Goal: Task Accomplishment & Management: Manage account settings

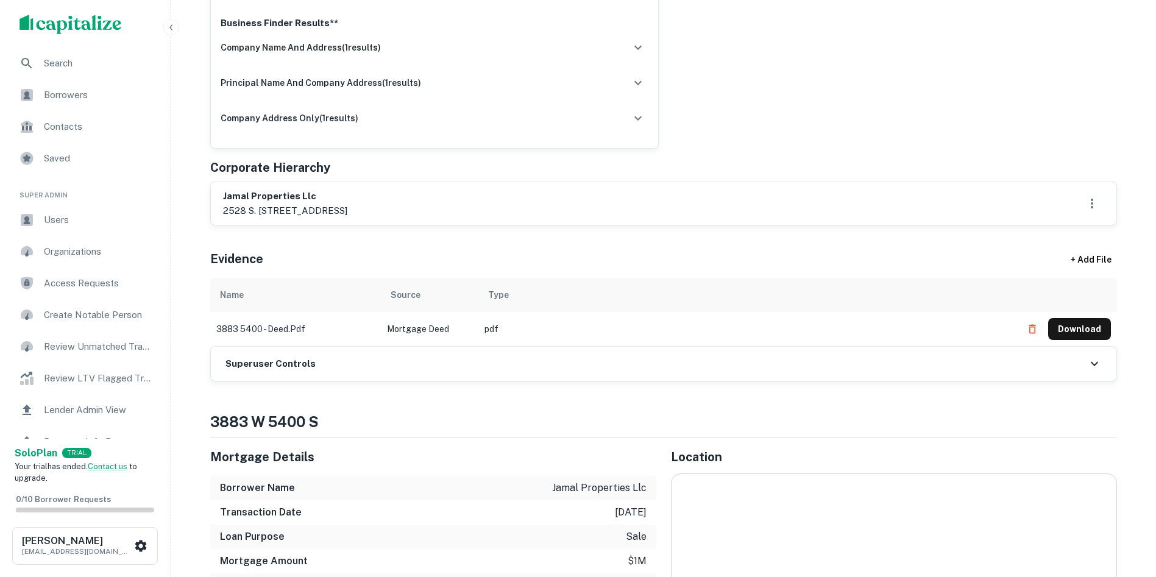
scroll to position [427, 0]
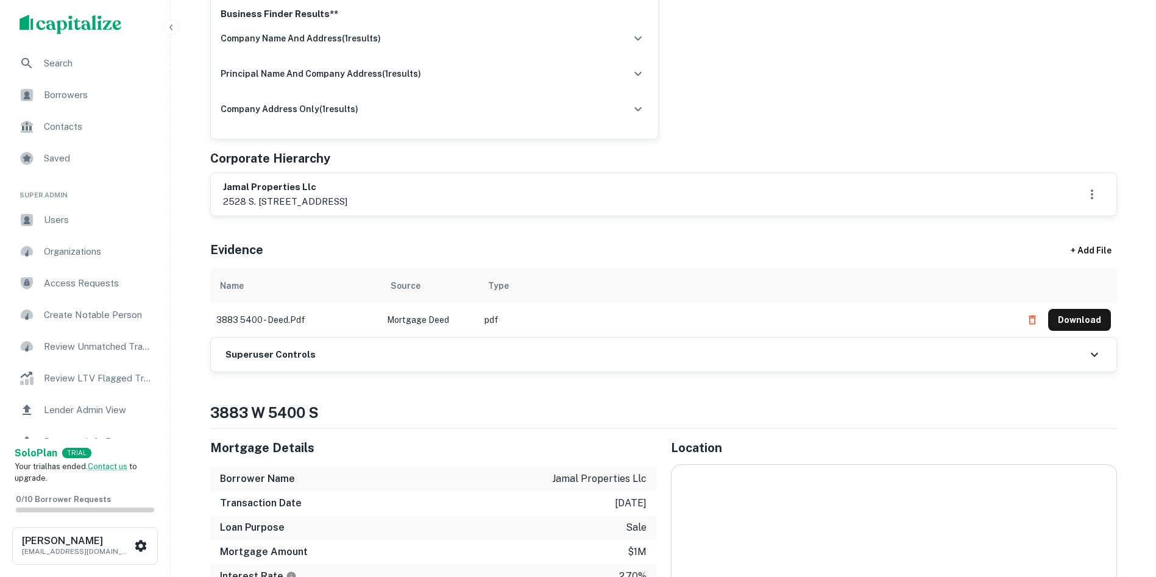
click at [540, 350] on div "Superuser Controls" at bounding box center [664, 355] width 906 height 34
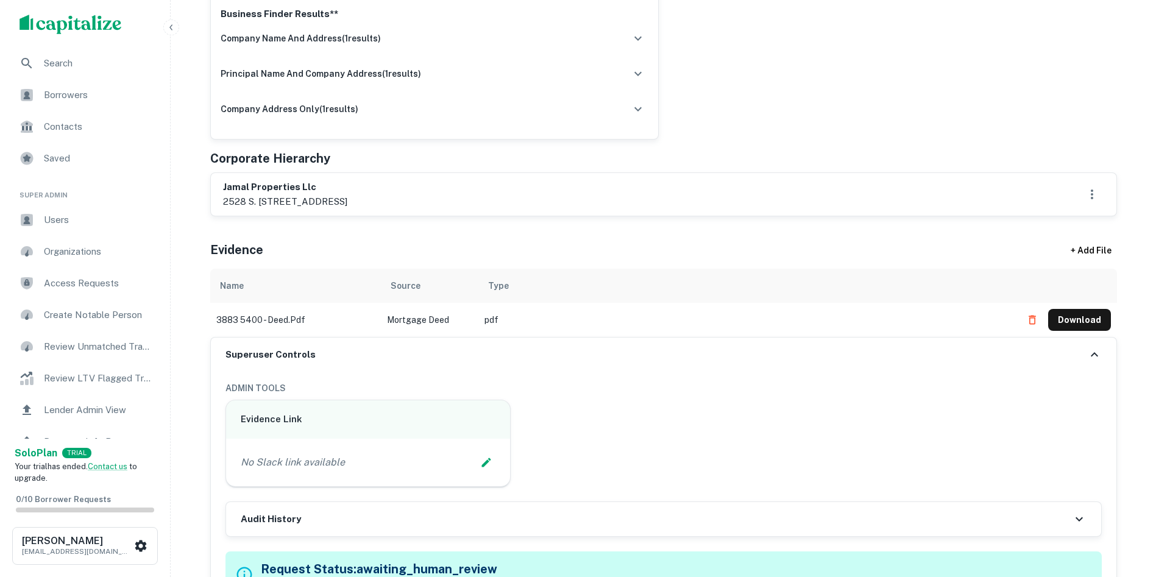
click at [496, 458] on div "No Slack link available" at bounding box center [368, 463] width 255 height 18
click at [488, 458] on icon "Edit Slack Link" at bounding box center [486, 463] width 12 height 12
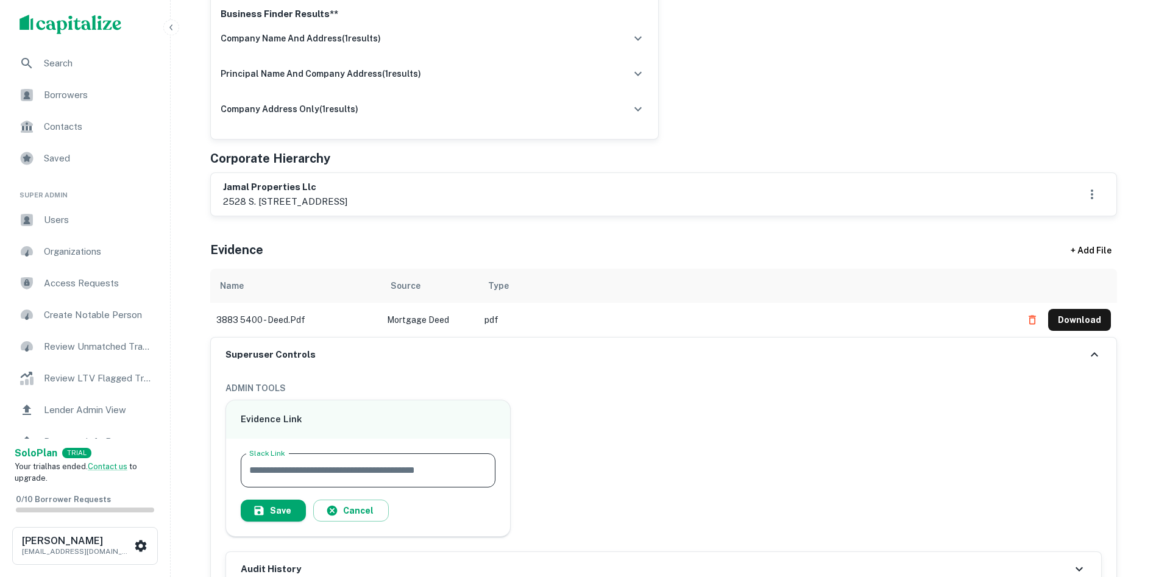
click at [455, 458] on input "Slack Link" at bounding box center [368, 471] width 255 height 34
type input "**********"
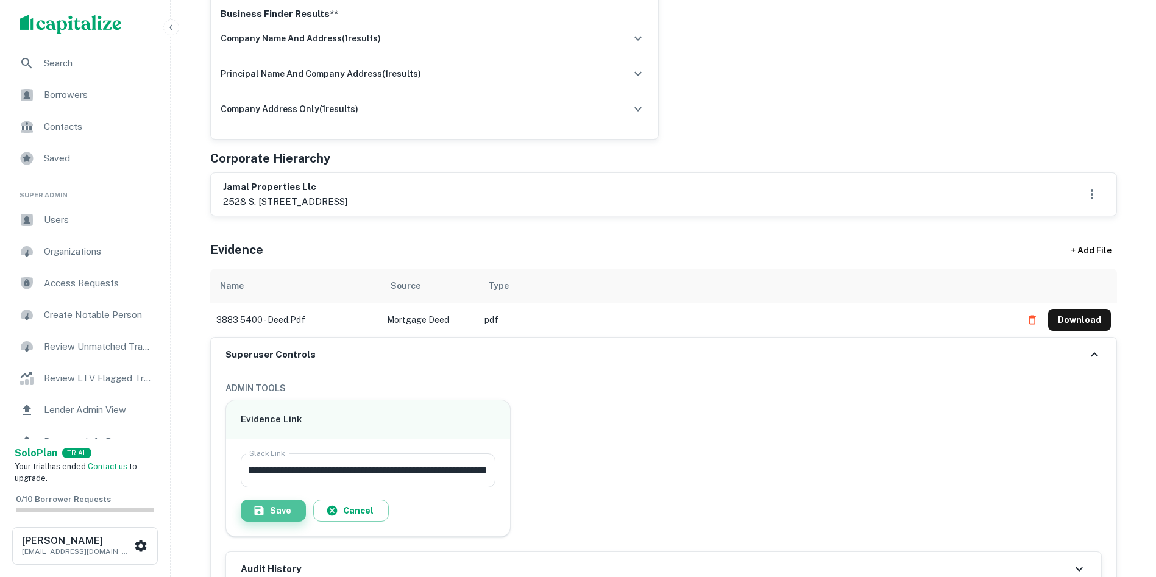
click at [271, 500] on button "Save" at bounding box center [273, 511] width 65 height 22
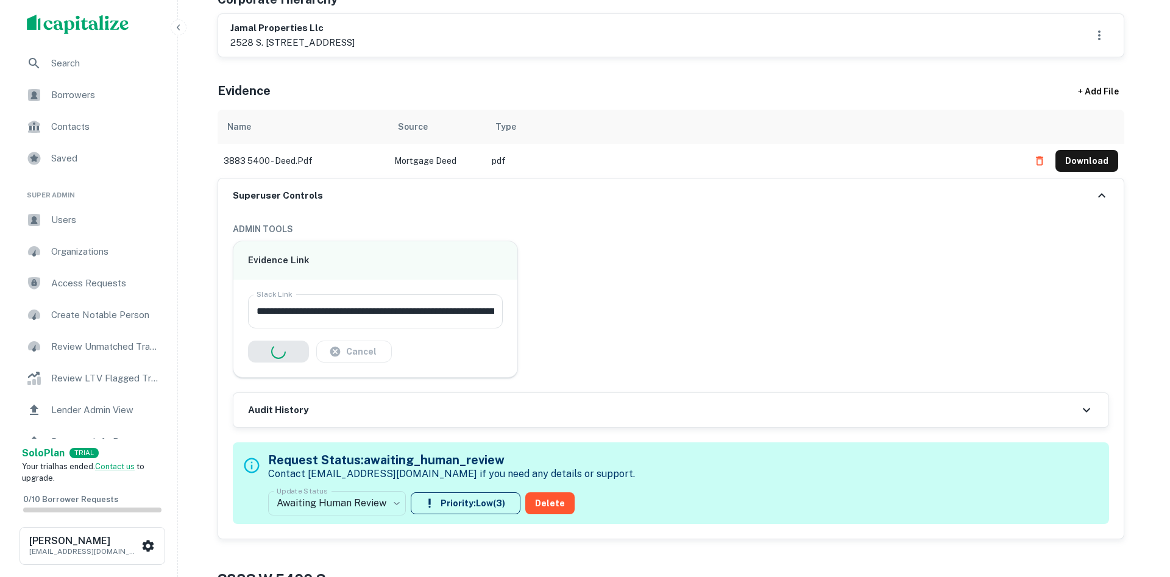
scroll to position [732, 0]
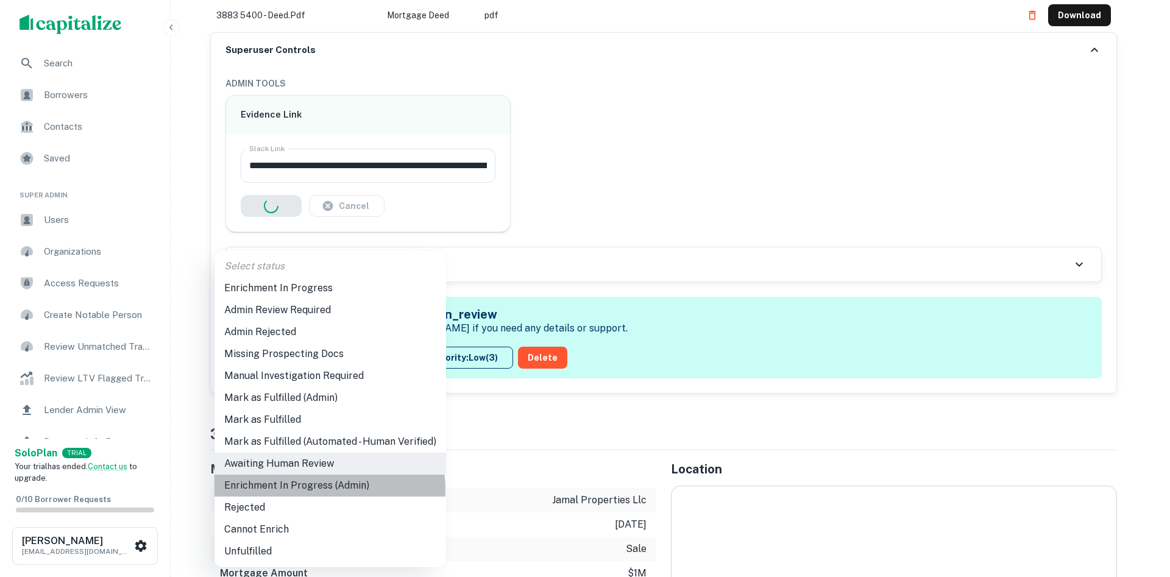
drag, startPoint x: 327, startPoint y: 489, endPoint x: 466, endPoint y: 346, distance: 200.0
click at [327, 488] on li "Enrichment In Progress (Admin)" at bounding box center [331, 486] width 232 height 22
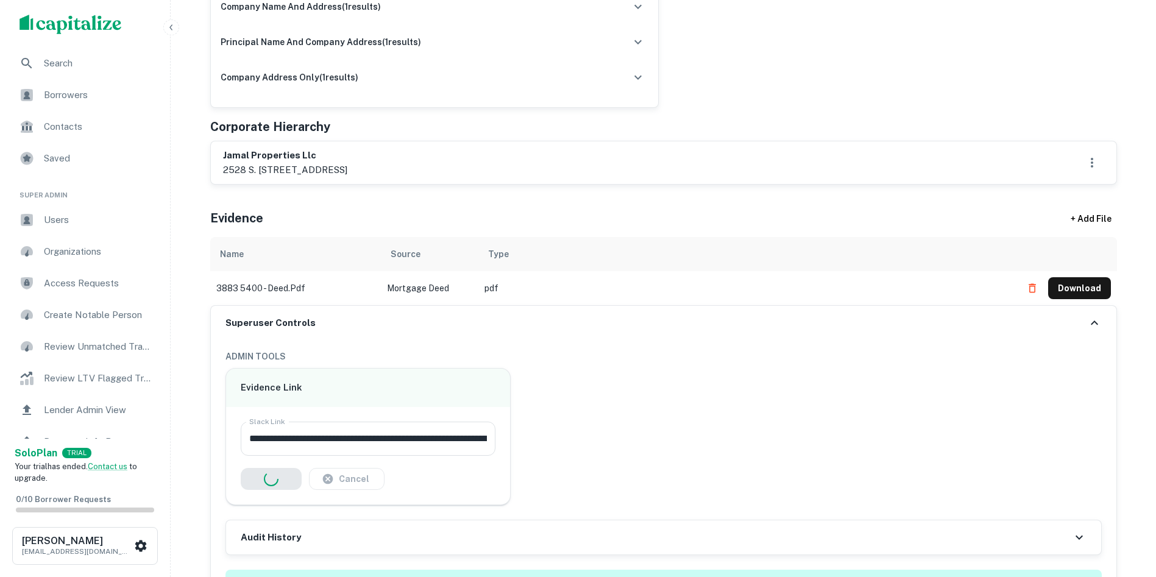
scroll to position [427, 0]
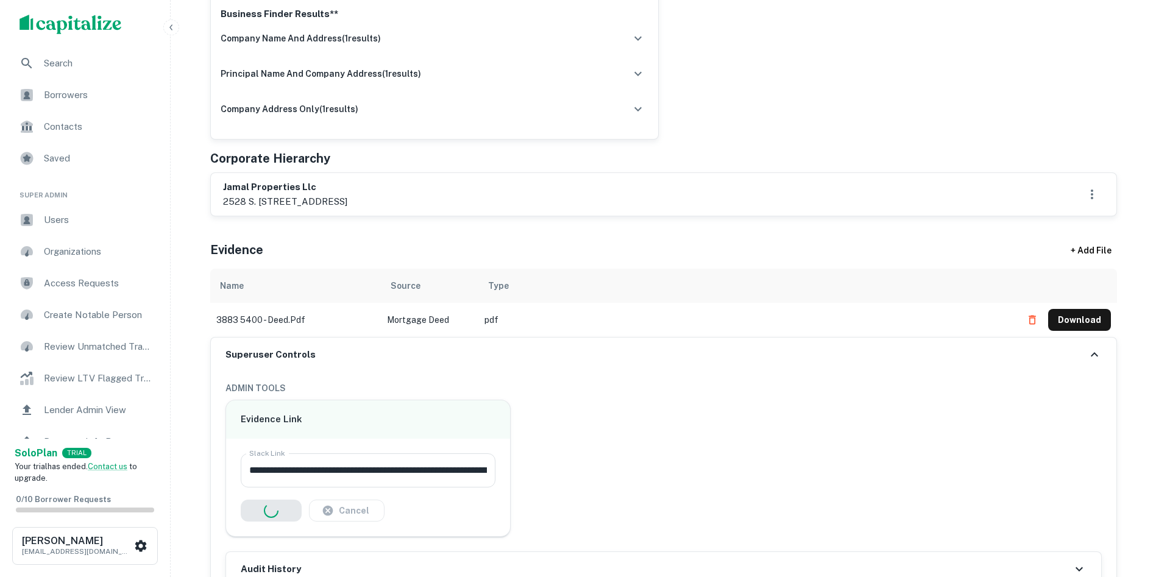
drag, startPoint x: 216, startPoint y: 162, endPoint x: 314, endPoint y: 205, distance: 106.7
click at [439, 188] on div "jamal properties llc 2528 s. [STREET_ADDRESS]" at bounding box center [663, 195] width 907 height 44
click at [556, 226] on div "Evidence + Add File" at bounding box center [663, 247] width 907 height 43
click at [1087, 309] on button "Download" at bounding box center [1080, 320] width 63 height 22
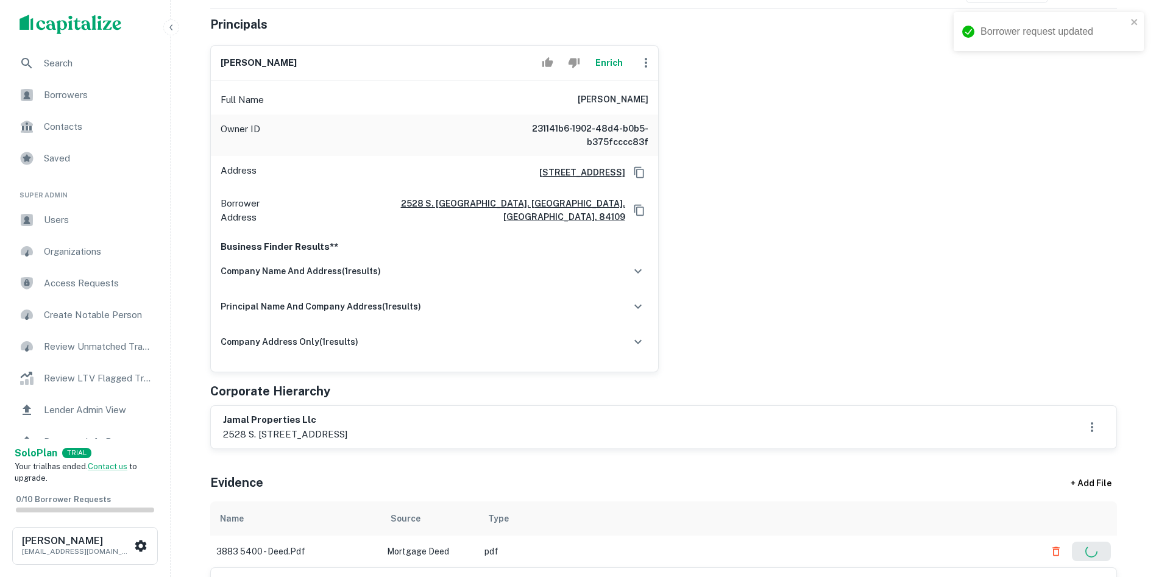
scroll to position [244, 0]
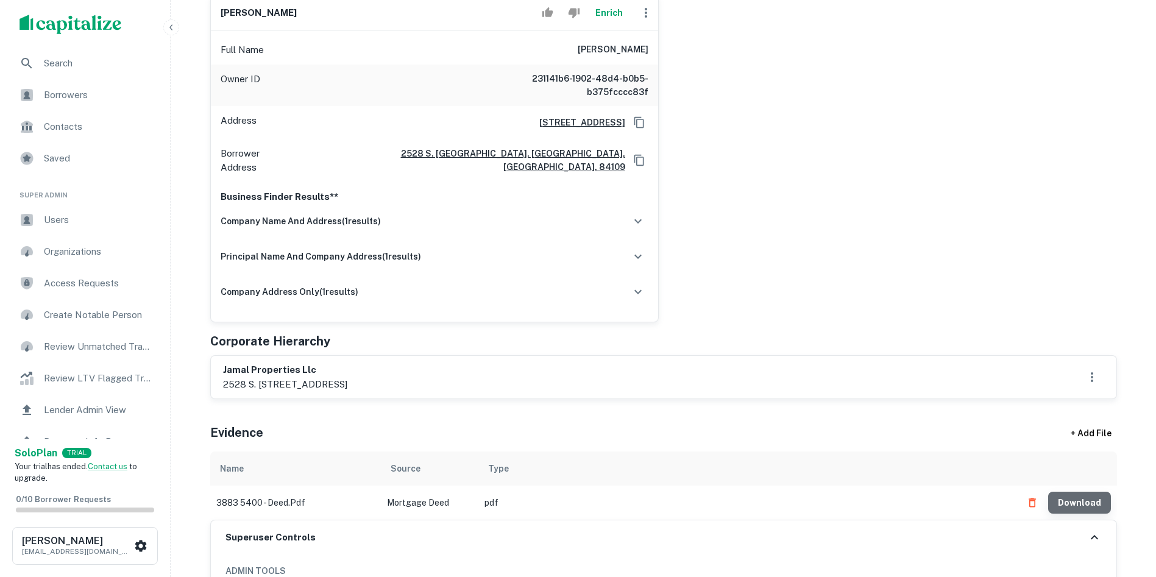
click at [1091, 492] on button "Download" at bounding box center [1080, 503] width 63 height 22
click at [757, 105] on div "[PERSON_NAME] Full Name [PERSON_NAME] Owner ID 231141b6-1902-48d4-b0b5-b375fccc…" at bounding box center [659, 153] width 917 height 337
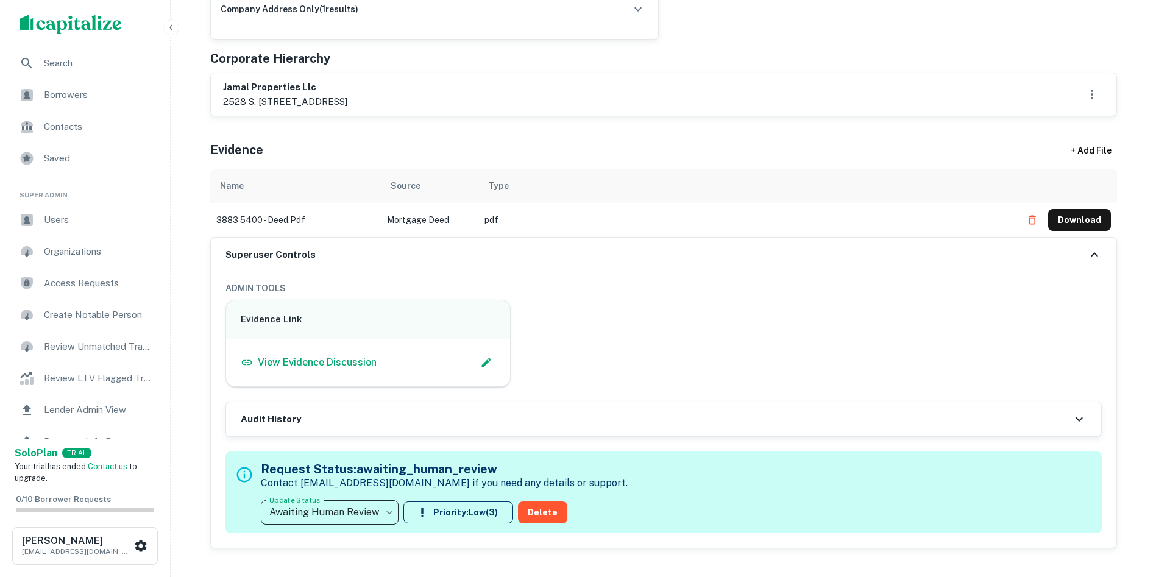
scroll to position [549, 0]
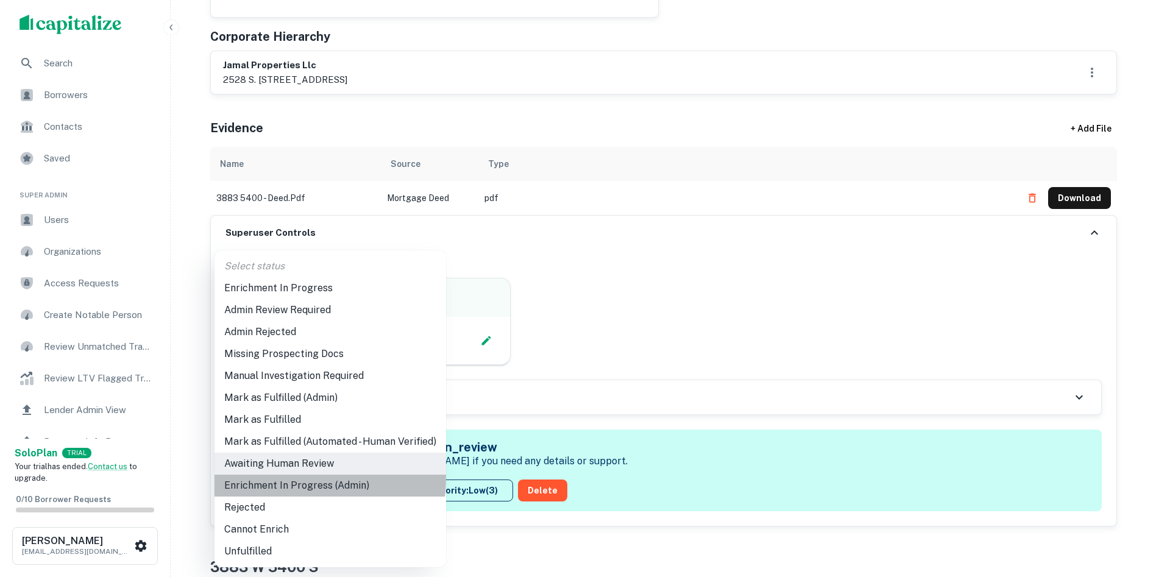
click at [298, 479] on li "Enrichment In Progress (Admin)" at bounding box center [331, 486] width 232 height 22
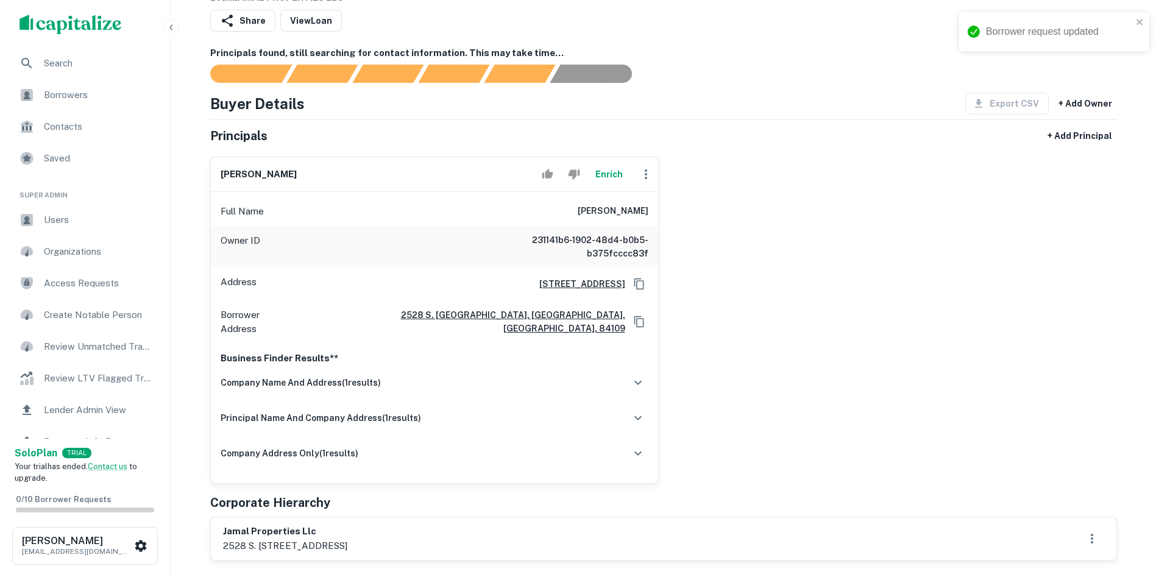
scroll to position [61, 0]
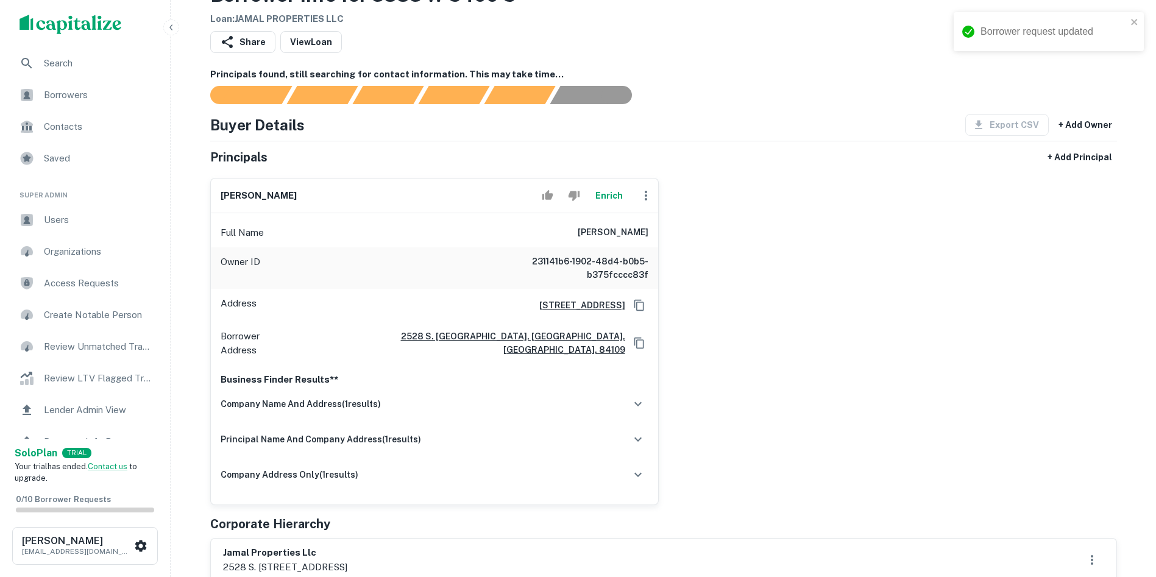
type input "**********"
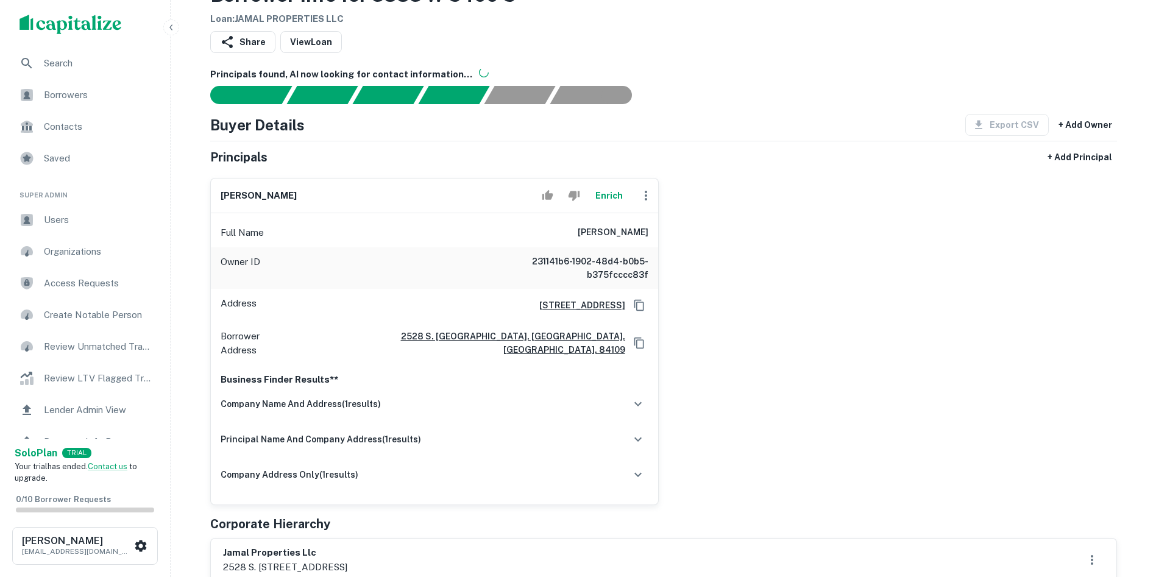
click at [604, 192] on button "Enrich" at bounding box center [609, 195] width 39 height 24
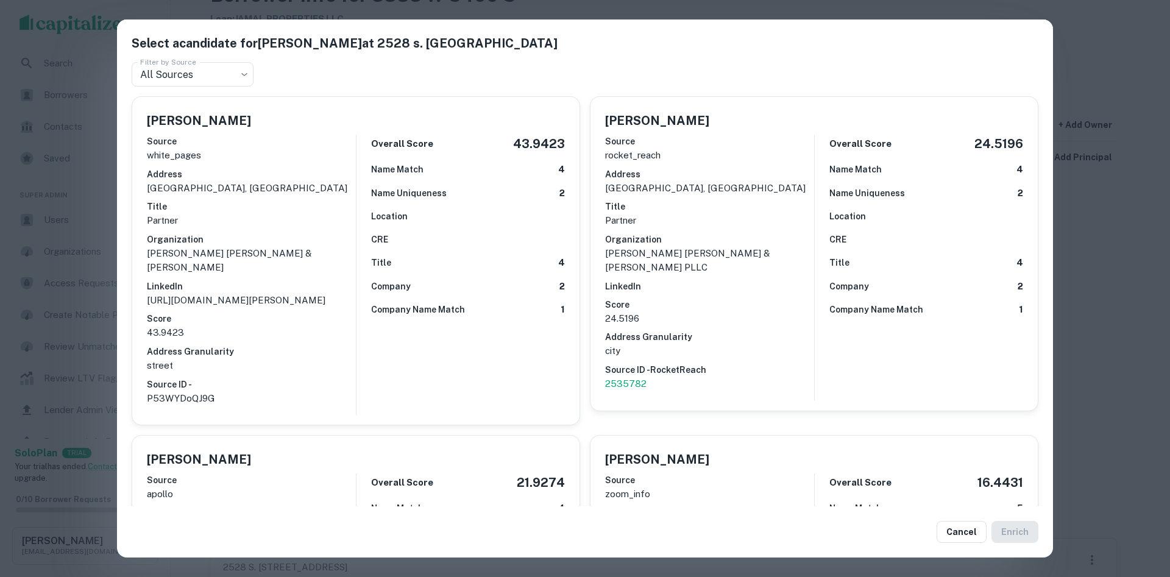
click at [429, 329] on div "Overall Score 43.9423 Name Match 4 Name Uniqueness 2 Location CRE Title 4 Compa…" at bounding box center [460, 275] width 209 height 280
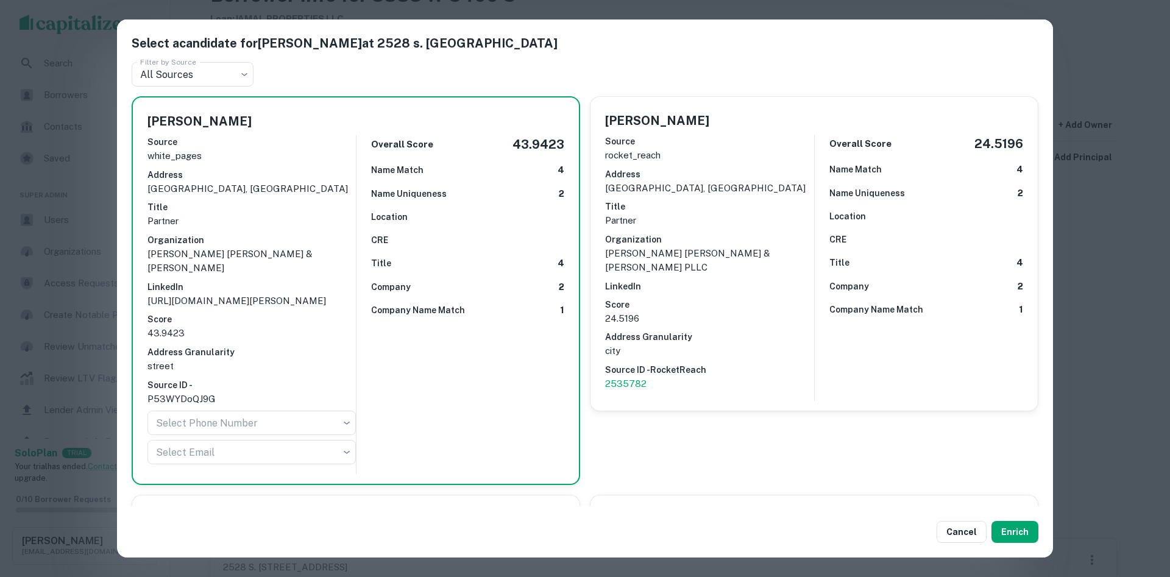
click at [630, 255] on p "[PERSON_NAME] [PERSON_NAME] & [PERSON_NAME] PLLC" at bounding box center [709, 260] width 209 height 29
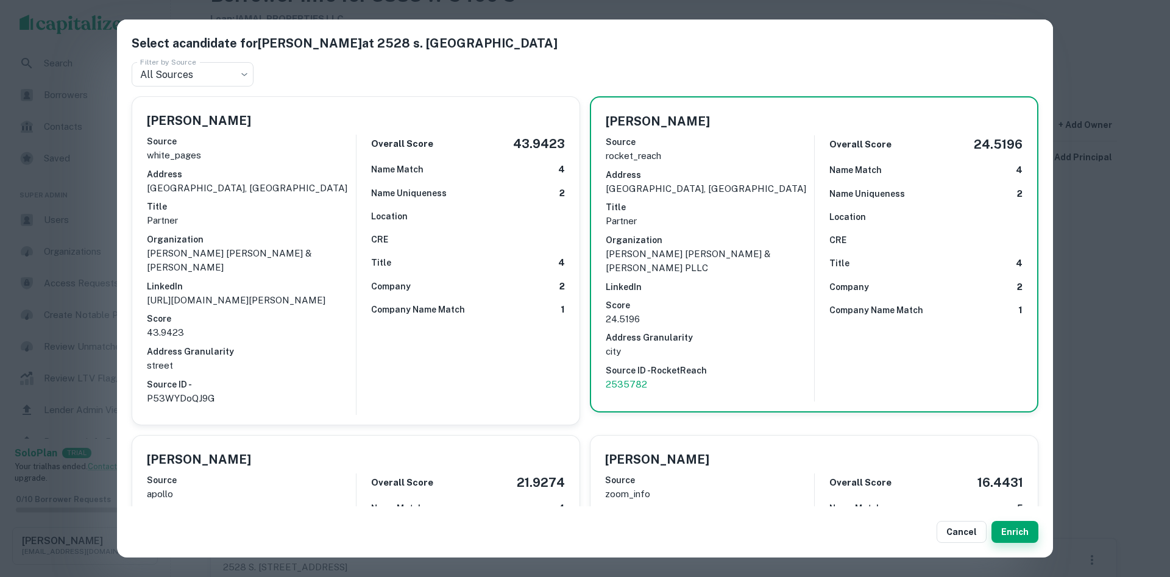
click at [1019, 538] on button "Enrich" at bounding box center [1015, 532] width 47 height 22
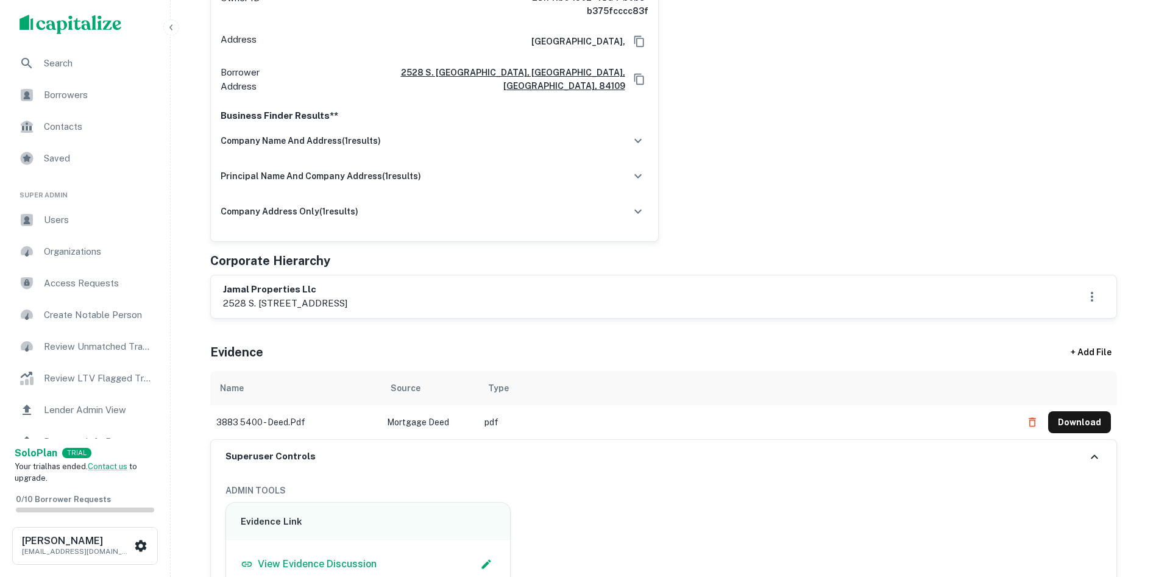
scroll to position [671, 0]
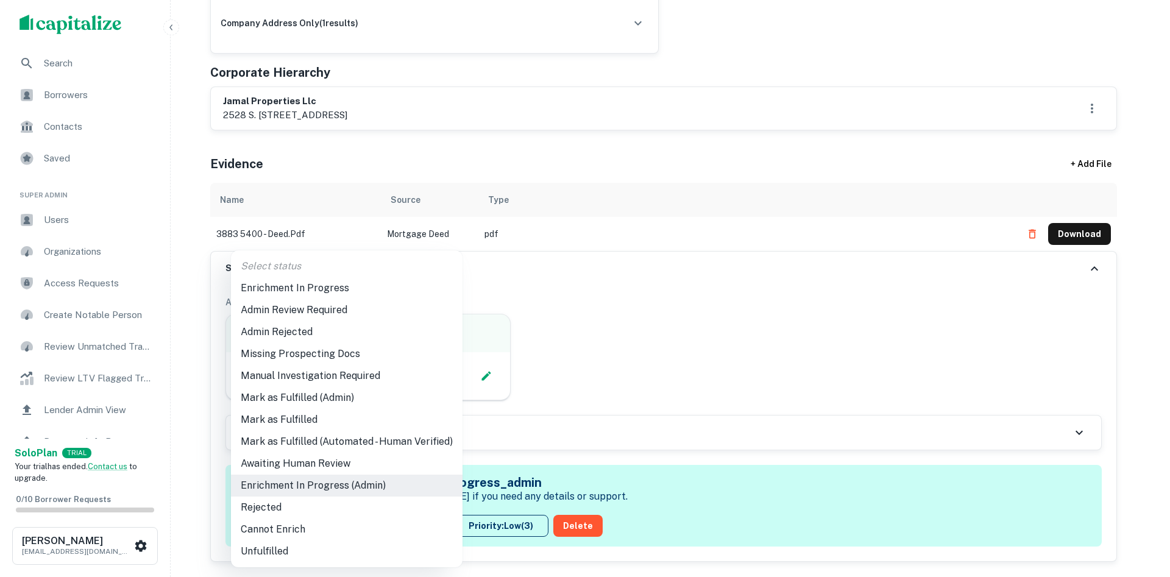
click at [308, 402] on li "Mark as Fulfilled (Admin)" at bounding box center [347, 398] width 232 height 22
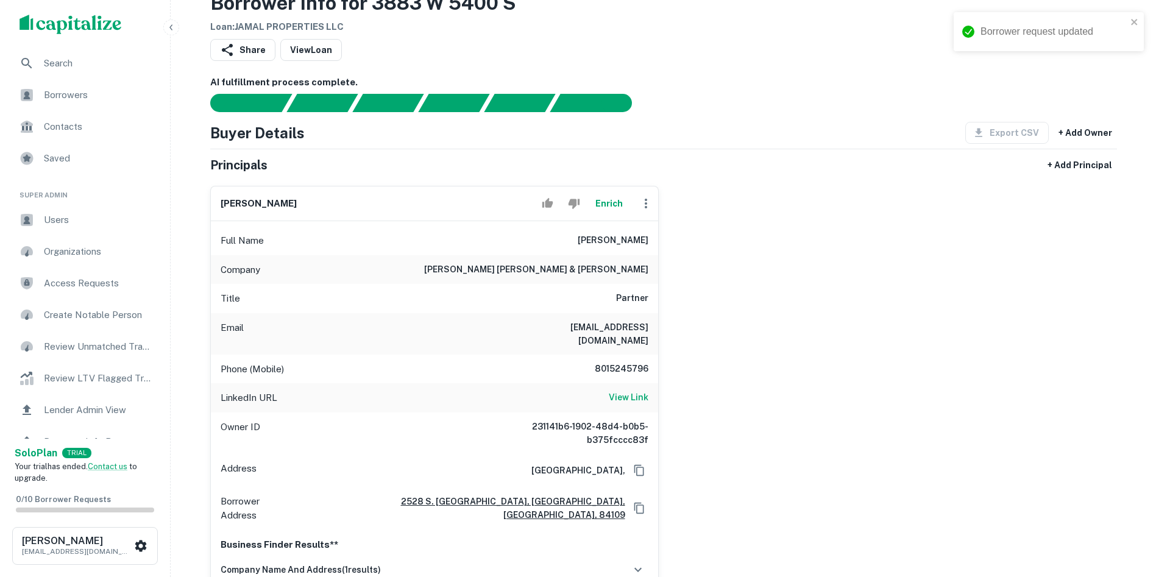
scroll to position [0, 0]
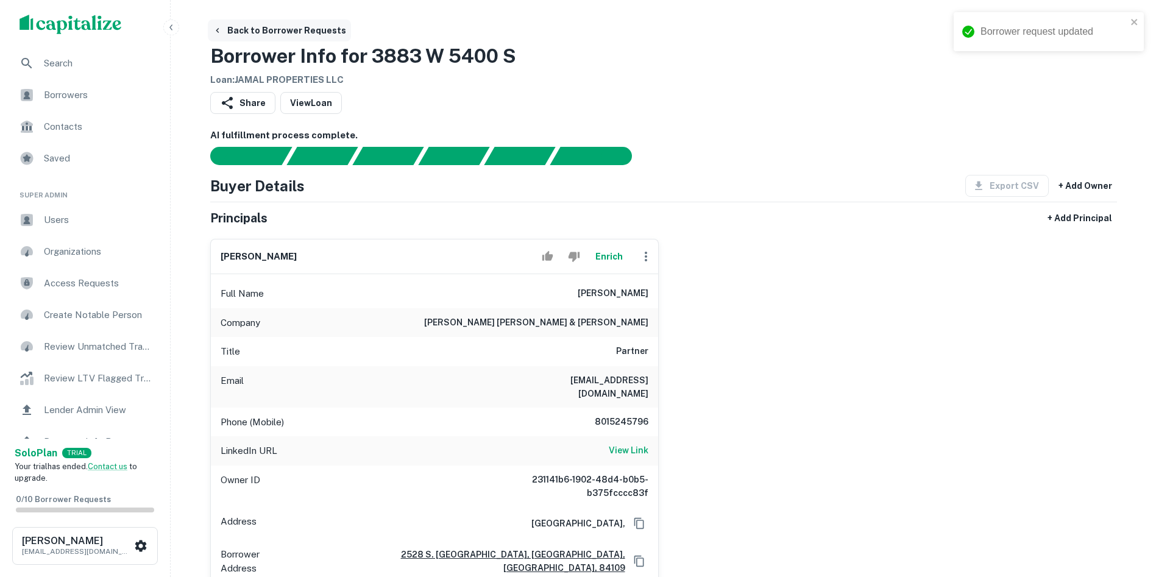
click at [255, 39] on button "Back to Borrower Requests" at bounding box center [279, 31] width 143 height 22
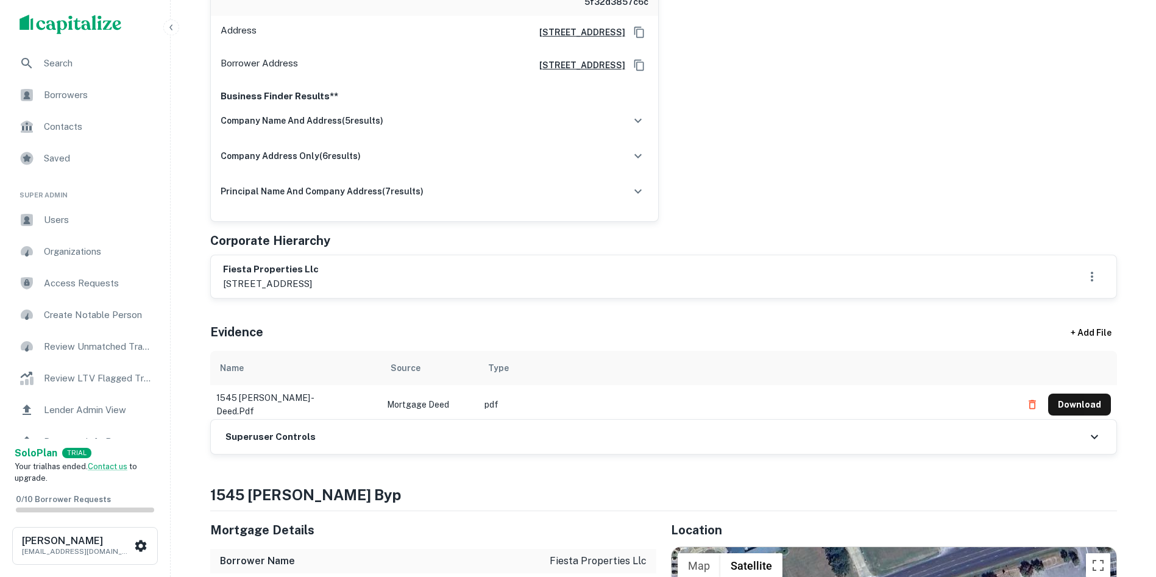
scroll to position [366, 0]
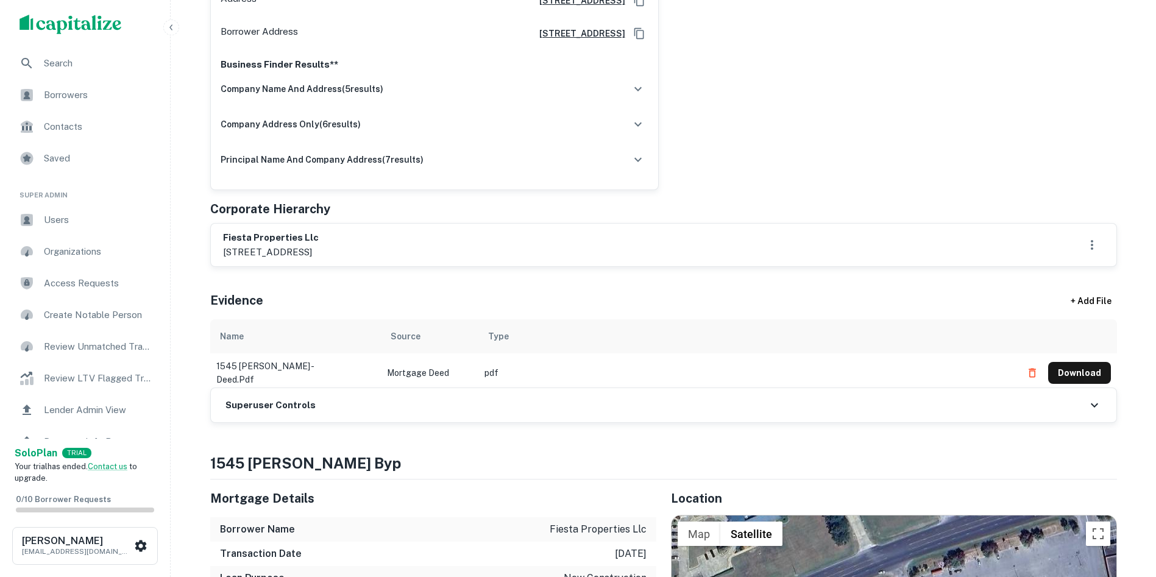
click at [554, 412] on div "Superuser Controls" at bounding box center [664, 405] width 906 height 34
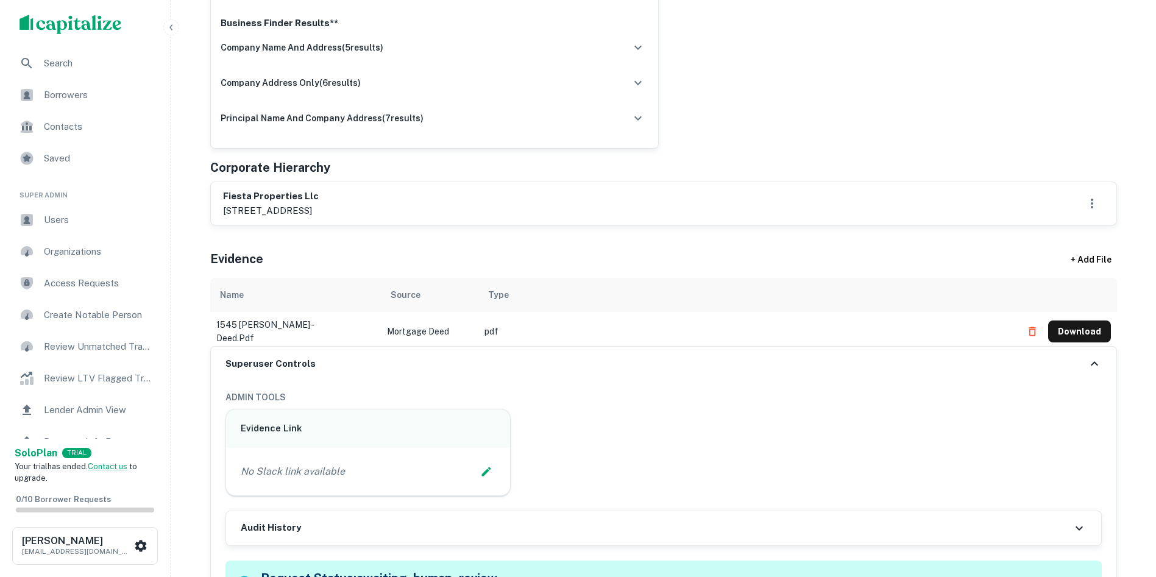
scroll to position [671, 0]
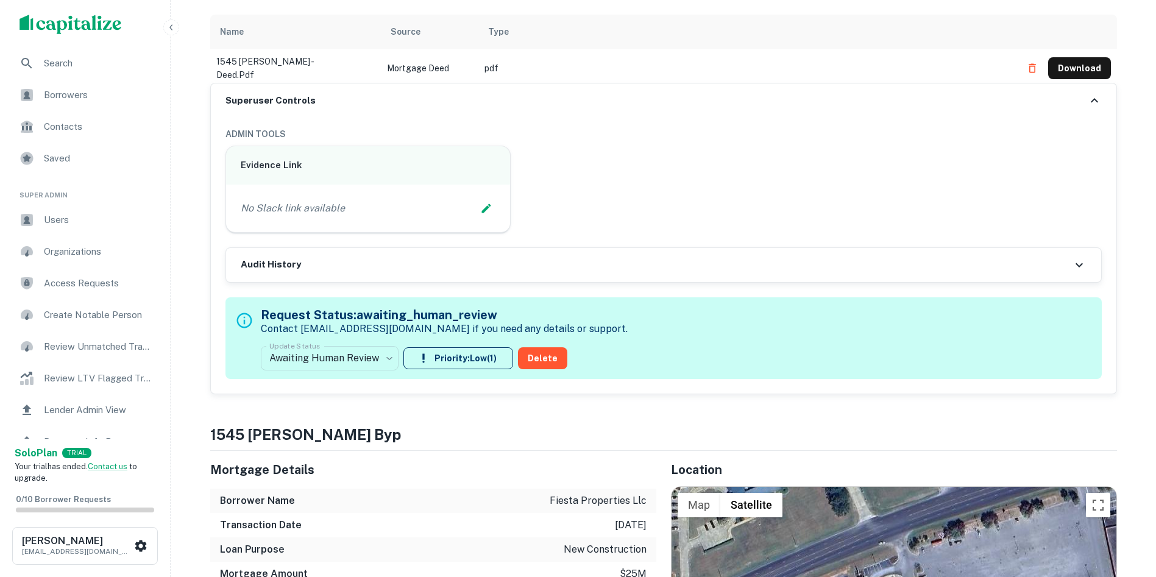
click at [491, 219] on div "No Slack link available" at bounding box center [368, 209] width 285 height 48
click at [489, 212] on icon "Edit Slack Link" at bounding box center [486, 208] width 12 height 12
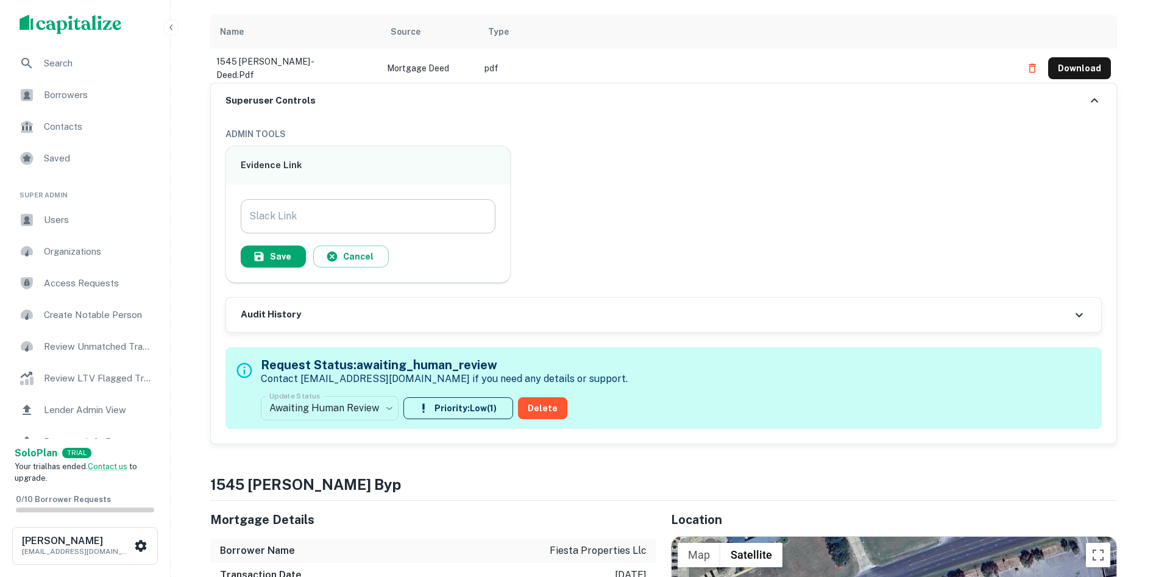
click at [400, 219] on input "Slack Link" at bounding box center [368, 216] width 255 height 34
paste input "**********"
type input "**********"
click at [279, 269] on div "**********" at bounding box center [368, 234] width 285 height 98
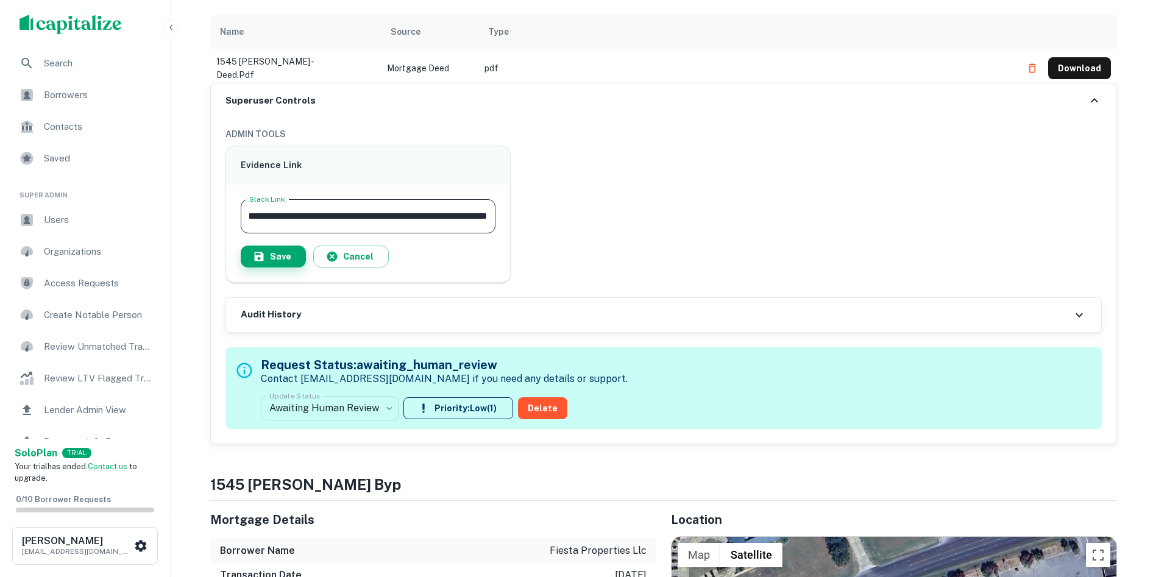
scroll to position [0, 0]
click at [280, 258] on button "Save" at bounding box center [273, 257] width 65 height 22
drag, startPoint x: 308, startPoint y: 390, endPoint x: 312, endPoint y: 398, distance: 9.3
click at [308, 392] on div "**********" at bounding box center [444, 388] width 367 height 74
click at [312, 398] on label "Update Status" at bounding box center [294, 396] width 51 height 10
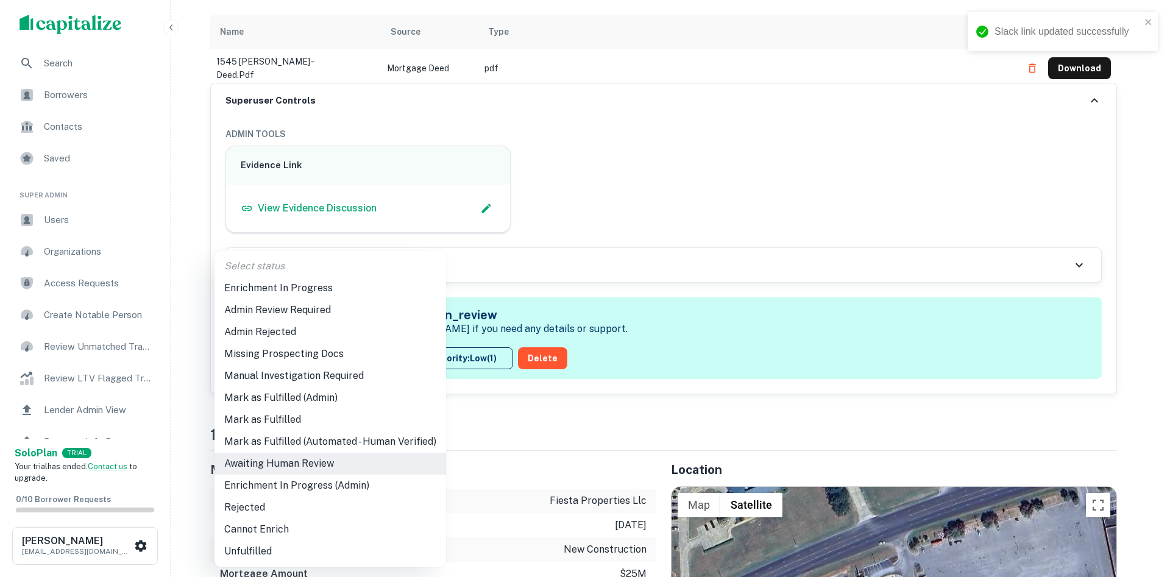
click at [262, 496] on ul "Select status Enrichment In Progress Admin Review Required Admin Rejected Missi…" at bounding box center [331, 409] width 232 height 317
click at [266, 489] on li "Enrichment In Progress (Admin)" at bounding box center [331, 486] width 232 height 22
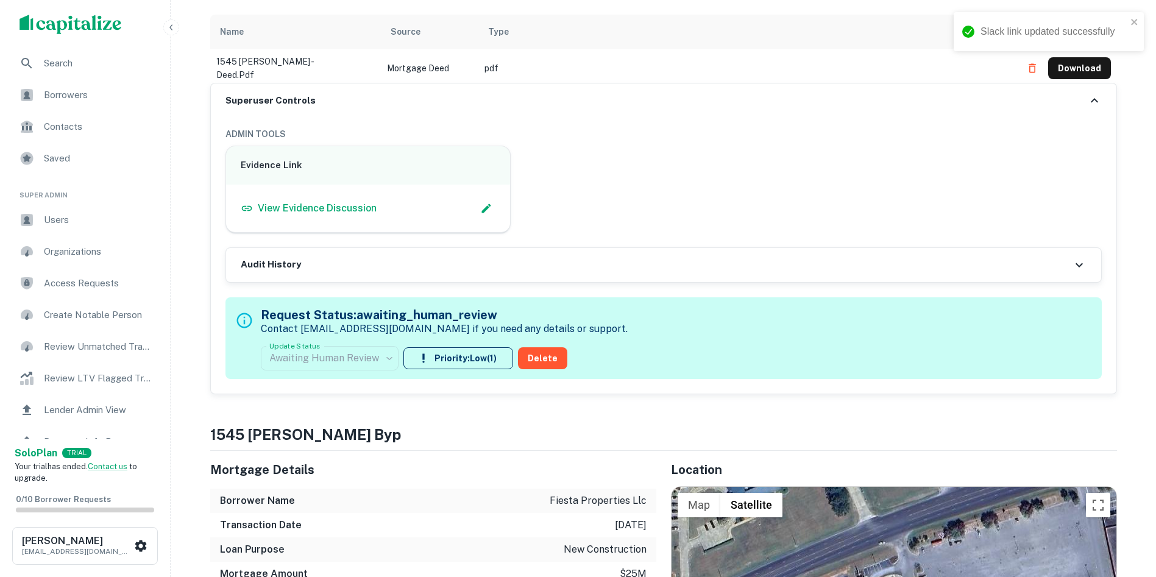
scroll to position [366, 0]
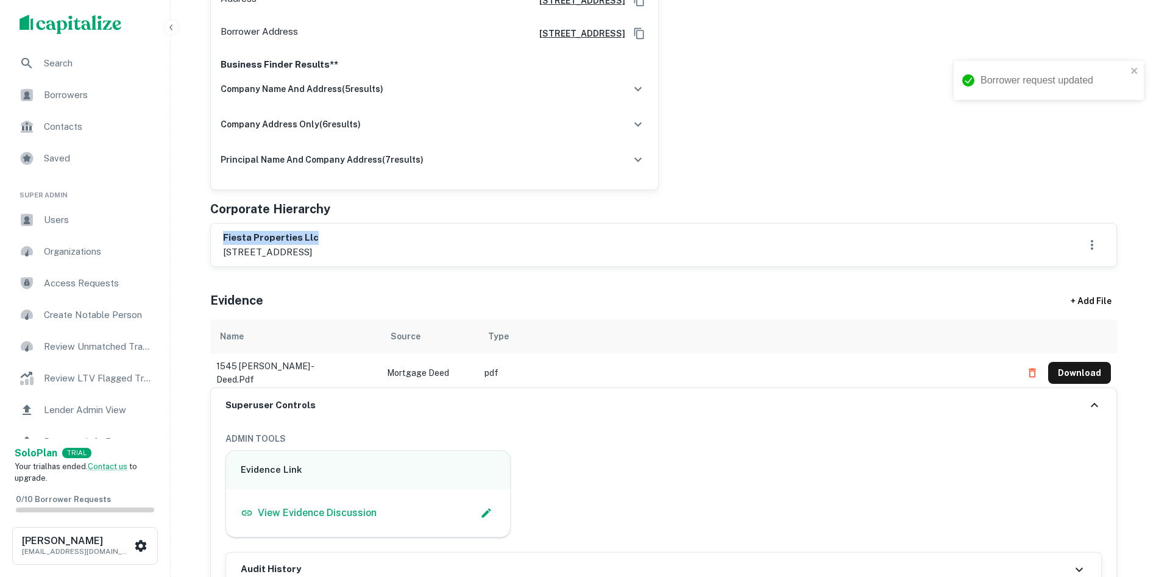
type input "**********"
drag, startPoint x: 219, startPoint y: 230, endPoint x: 463, endPoint y: 263, distance: 246.8
click at [472, 270] on div "Principals found, AI now looking for contact information... Buyer Details Expor…" at bounding box center [663, 231] width 907 height 936
click at [449, 249] on div "fiesta properties llc 3535 roswell road, suite 52, marietta, ga, 30062" at bounding box center [664, 245] width 882 height 28
click at [451, 249] on div "fiesta properties llc 3535 roswell road, suite 52, marietta, ga, 30062" at bounding box center [664, 245] width 882 height 28
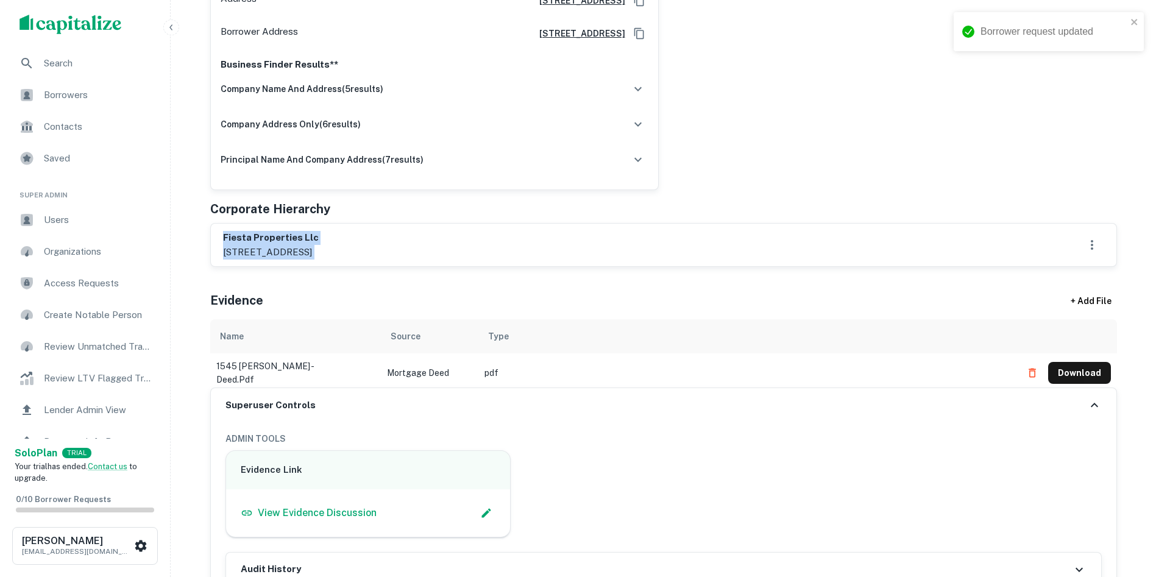
drag, startPoint x: 449, startPoint y: 249, endPoint x: 245, endPoint y: 220, distance: 206.3
click at [245, 220] on div "Principals + Add Principal david b. barr Enrich Full Name david b. barr Owner I…" at bounding box center [663, 54] width 907 height 426
click at [559, 287] on div "Evidence + Add File" at bounding box center [663, 298] width 907 height 43
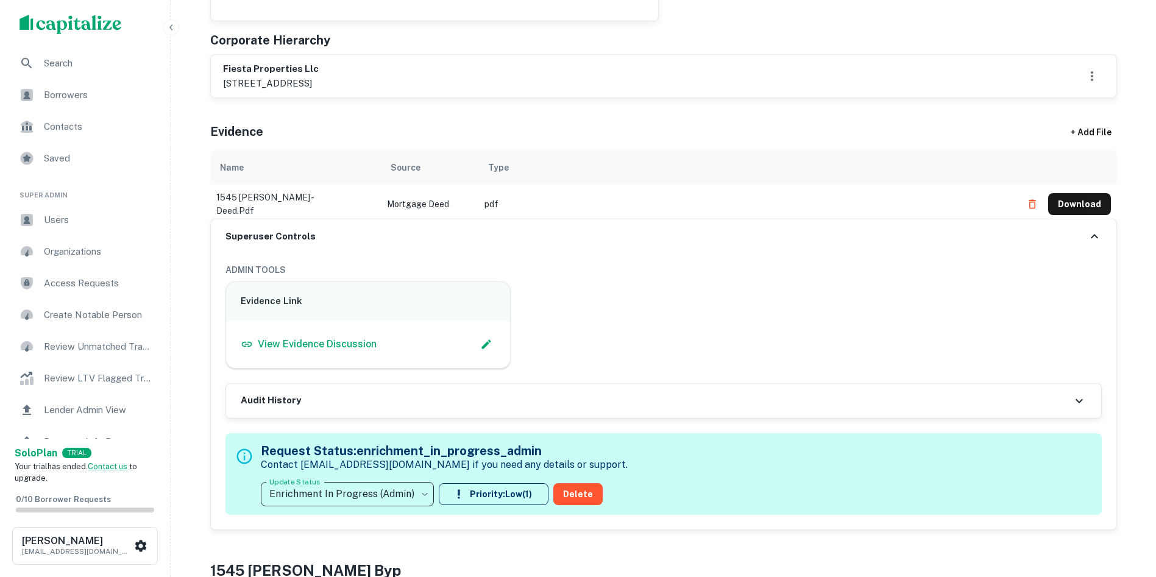
scroll to position [427, 0]
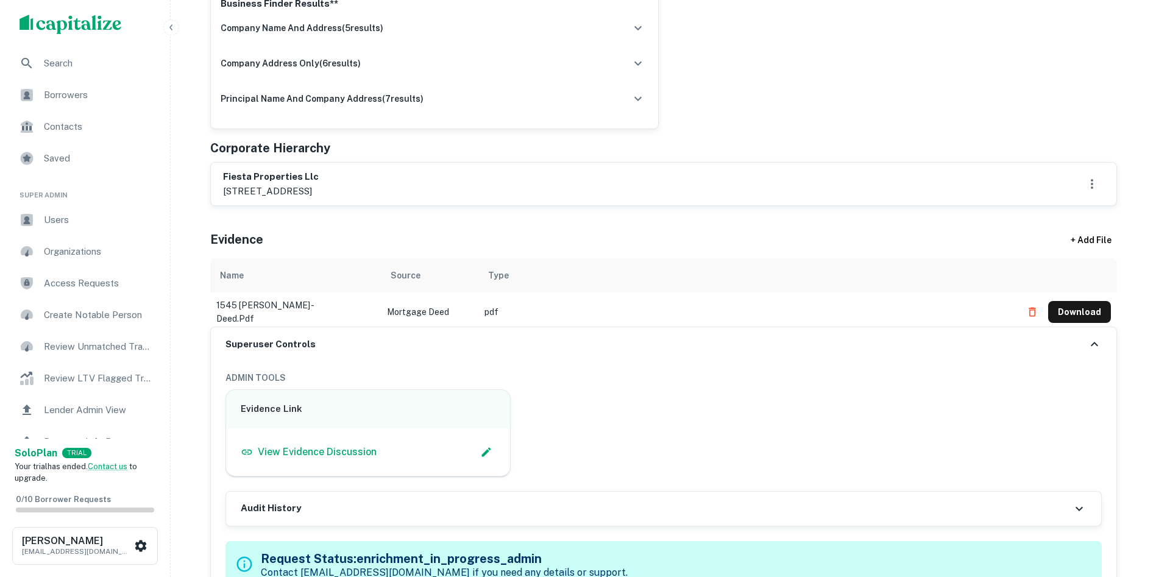
click at [1075, 294] on td "Download" at bounding box center [1067, 312] width 102 height 39
click at [1075, 296] on td "Download" at bounding box center [1067, 312] width 102 height 39
click at [1075, 301] on button "Download" at bounding box center [1080, 312] width 63 height 22
click at [1077, 305] on div "scrollable content" at bounding box center [1079, 312] width 66 height 20
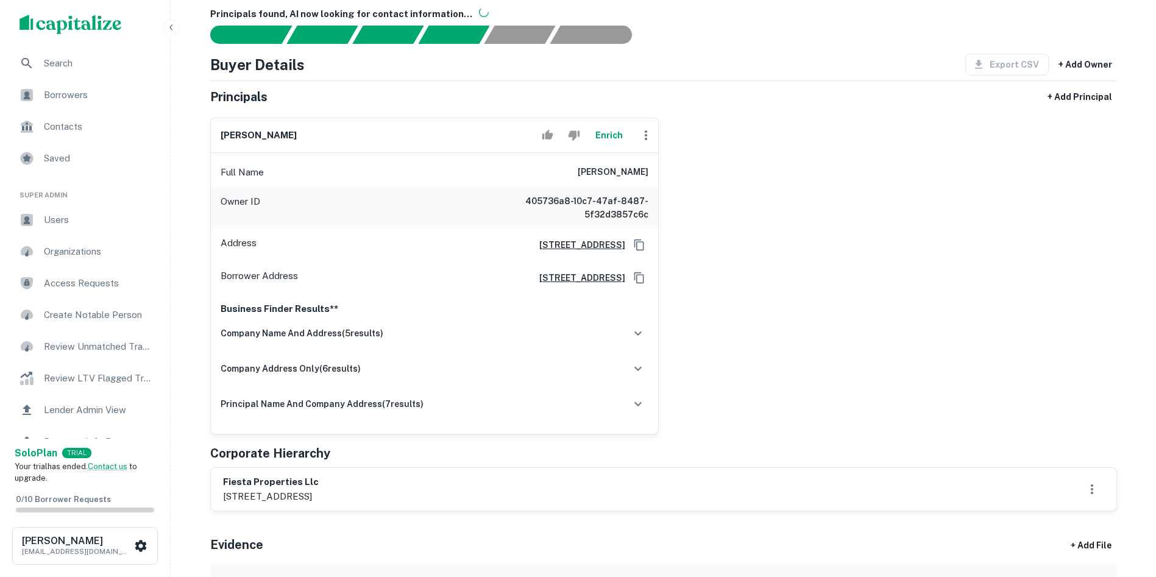
scroll to position [122, 0]
click at [642, 138] on icon "button" at bounding box center [646, 134] width 15 height 15
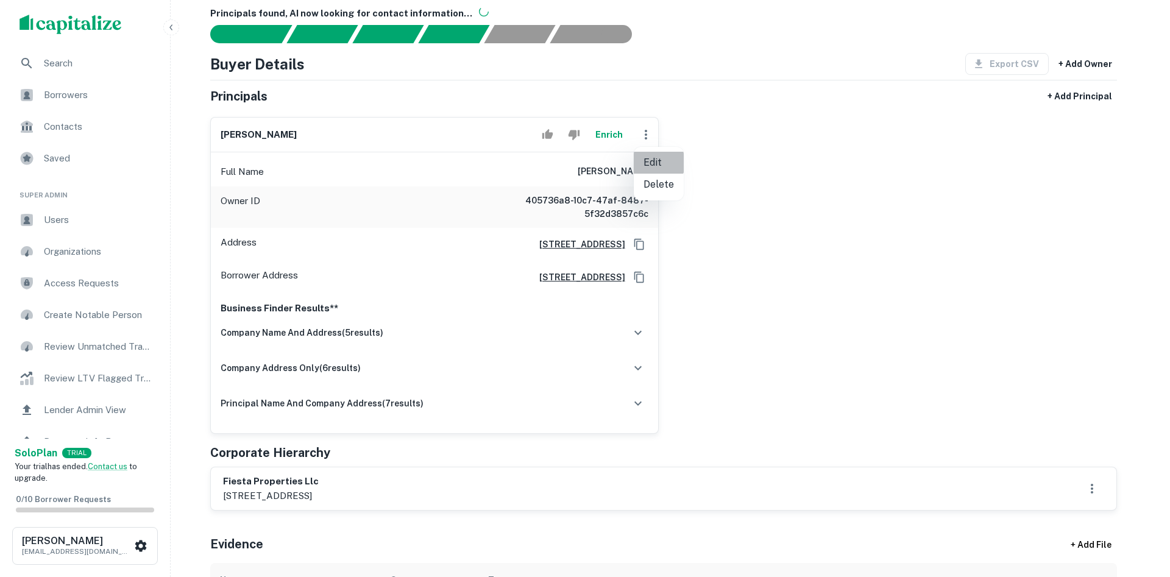
click at [656, 159] on li "Edit" at bounding box center [659, 163] width 50 height 22
select select "**"
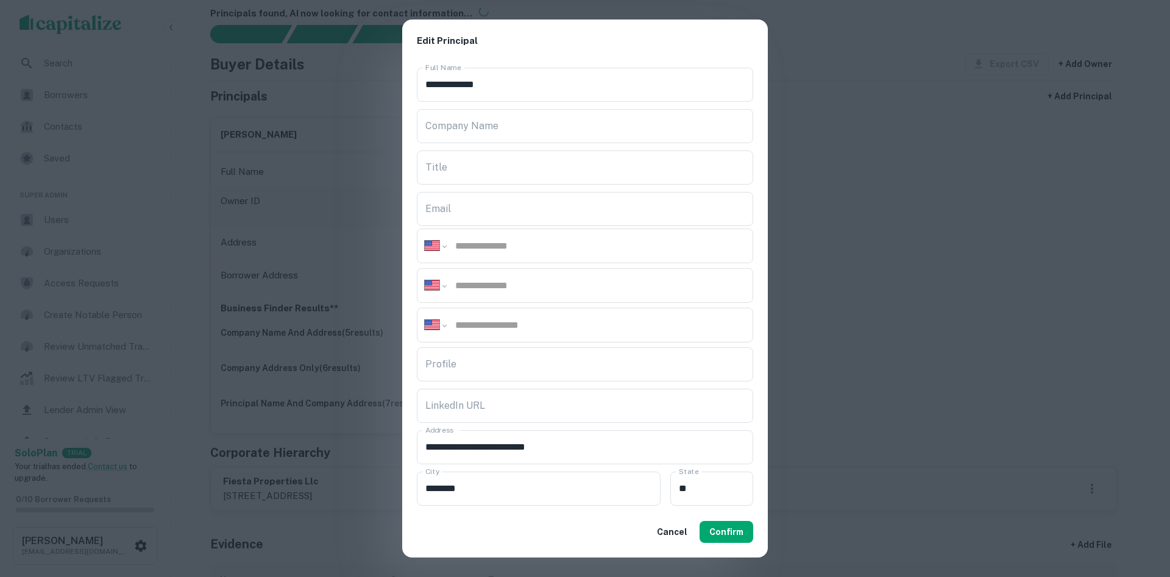
click at [526, 276] on div "**********" at bounding box center [585, 285] width 337 height 35
click at [523, 282] on input "tel" at bounding box center [599, 286] width 291 height 14
paste input "**********"
type input "**********"
drag, startPoint x: 541, startPoint y: 247, endPoint x: 552, endPoint y: 251, distance: 11.6
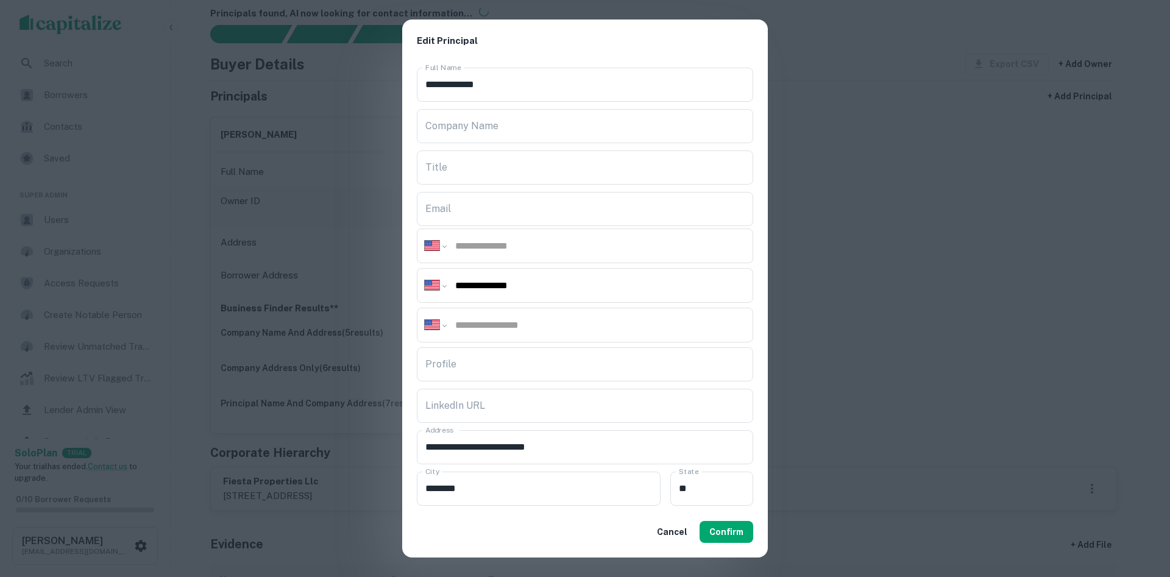
click at [541, 247] on input "tel" at bounding box center [599, 246] width 291 height 14
paste input "**********"
type input "**********"
click at [731, 524] on button "Confirm" at bounding box center [727, 532] width 54 height 22
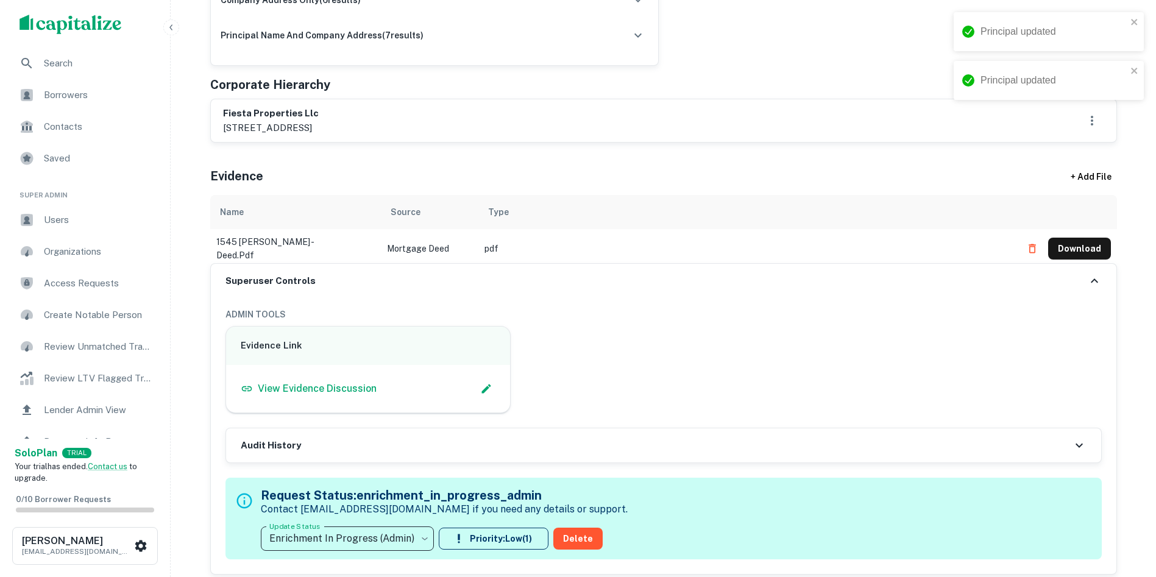
scroll to position [549, 0]
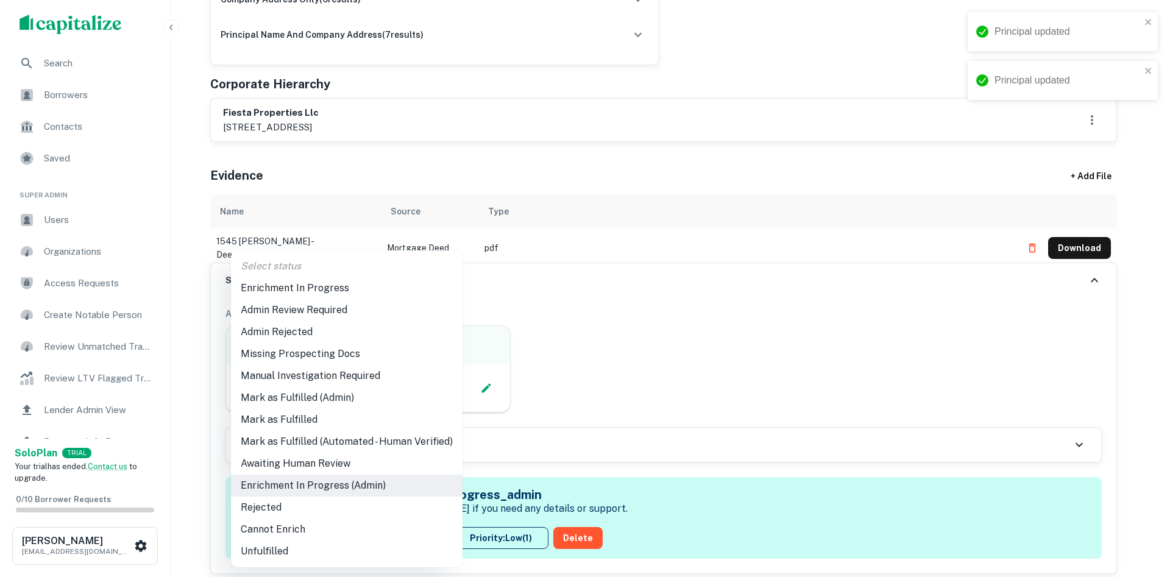
click at [375, 320] on li "Admin Review Required" at bounding box center [347, 310] width 232 height 22
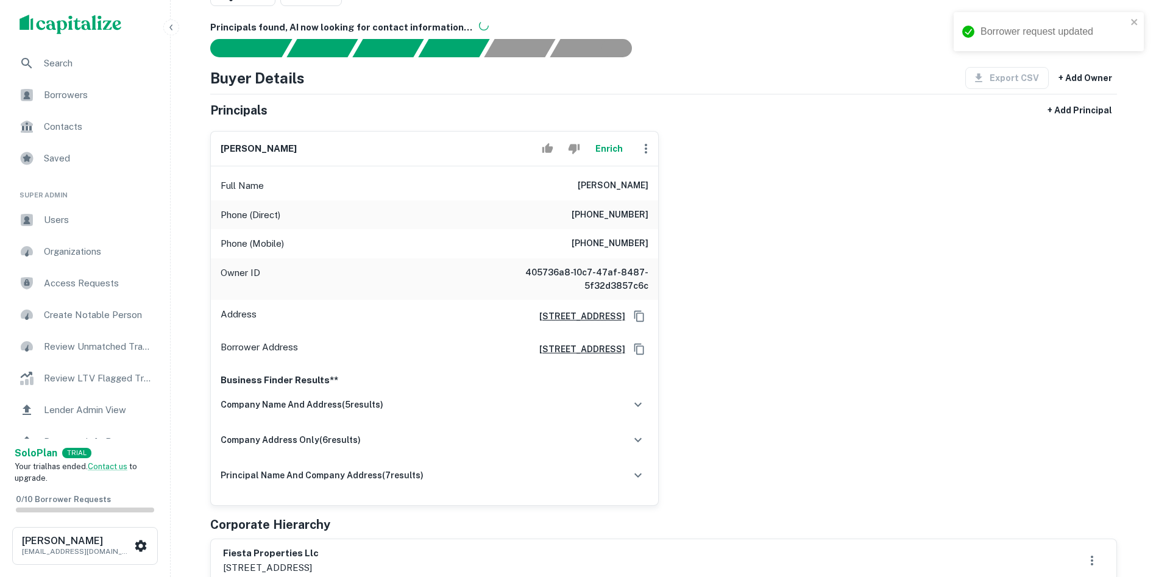
scroll to position [122, 0]
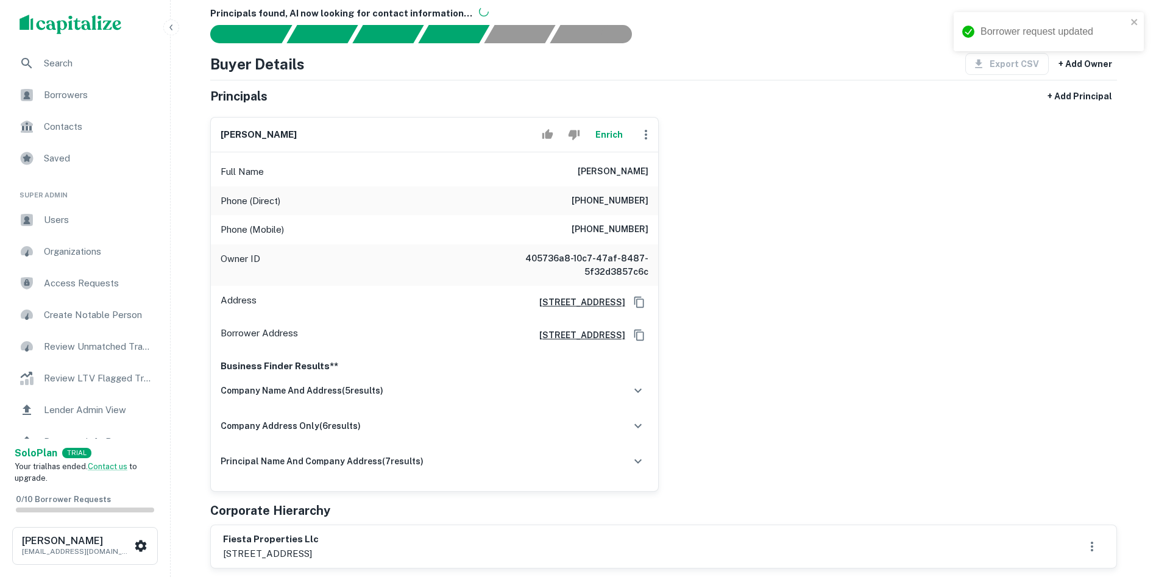
type input "**********"
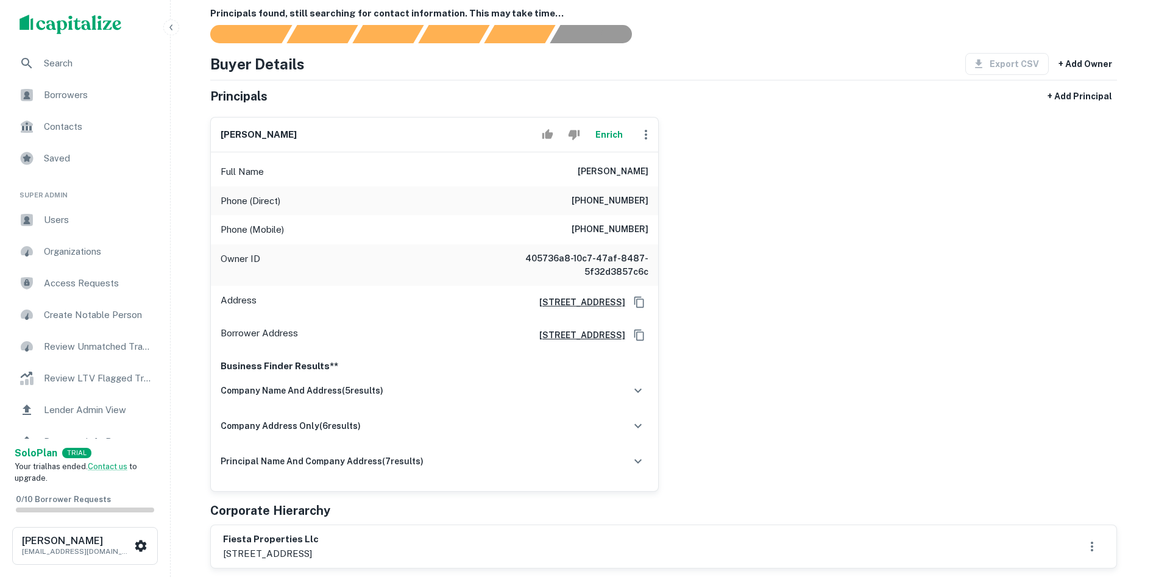
scroll to position [0, 0]
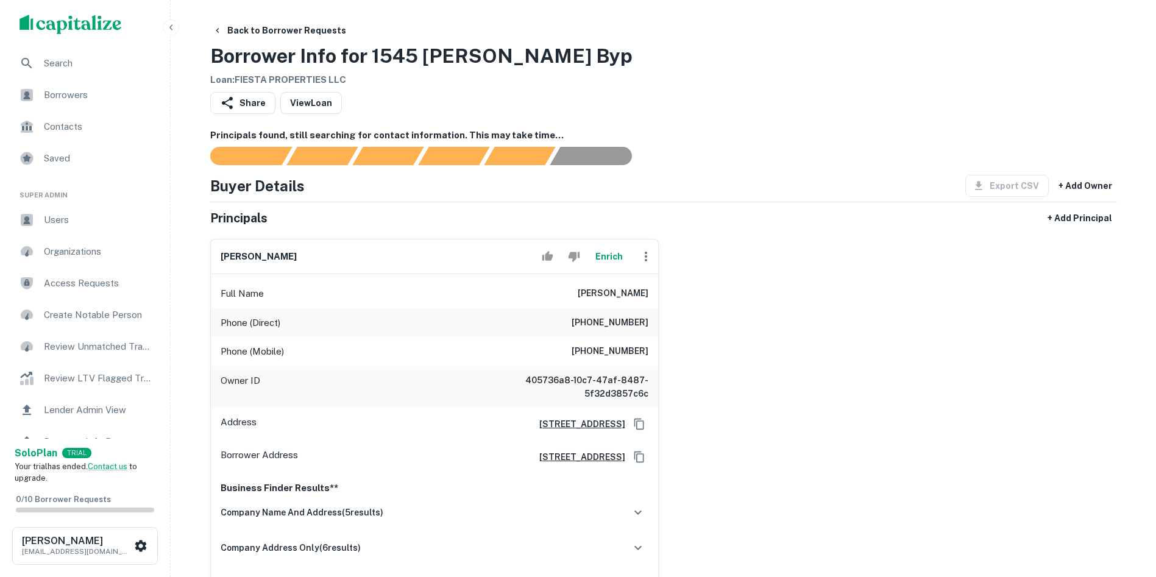
click at [293, 24] on button "Back to Borrower Requests" at bounding box center [279, 31] width 143 height 22
